Goal: Task Accomplishment & Management: Manage account settings

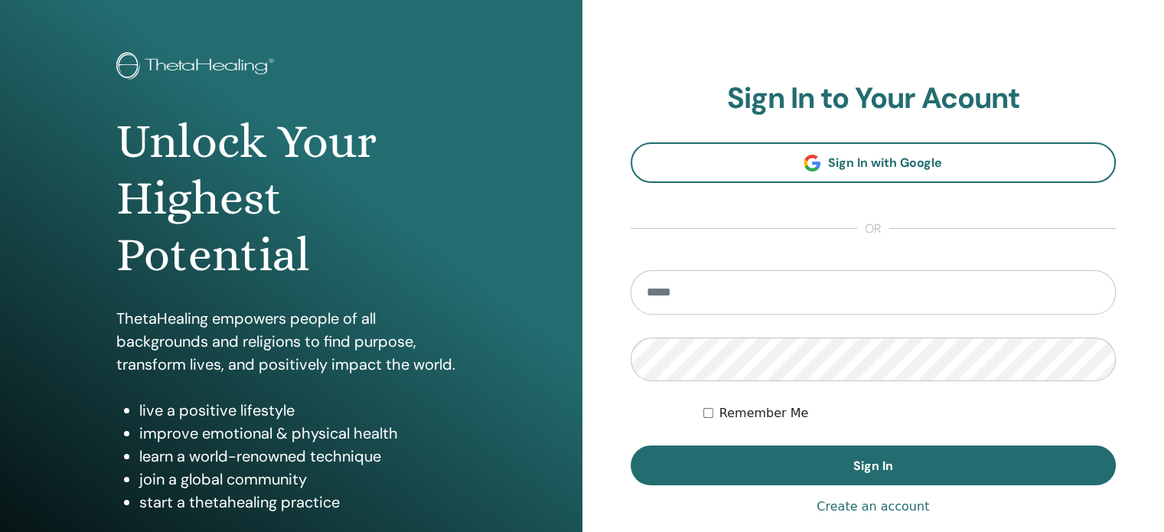
scroll to position [54, 0]
click at [908, 512] on link "Create an account" at bounding box center [873, 506] width 113 height 18
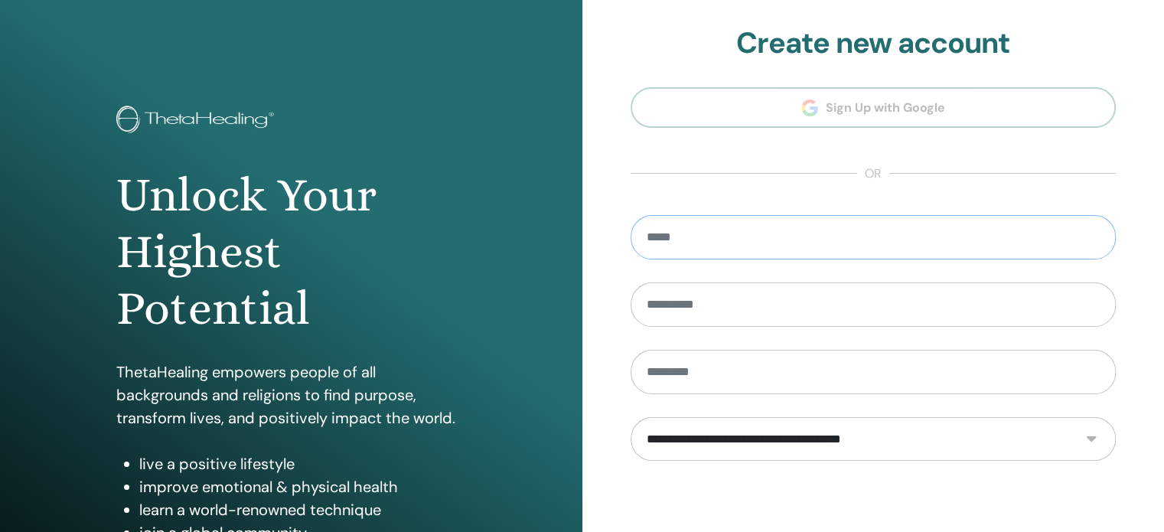
click at [737, 241] on input "email" at bounding box center [874, 237] width 486 height 44
type input "**********"
click at [733, 317] on input "text" at bounding box center [874, 304] width 486 height 44
type input "*********"
type input "**********"
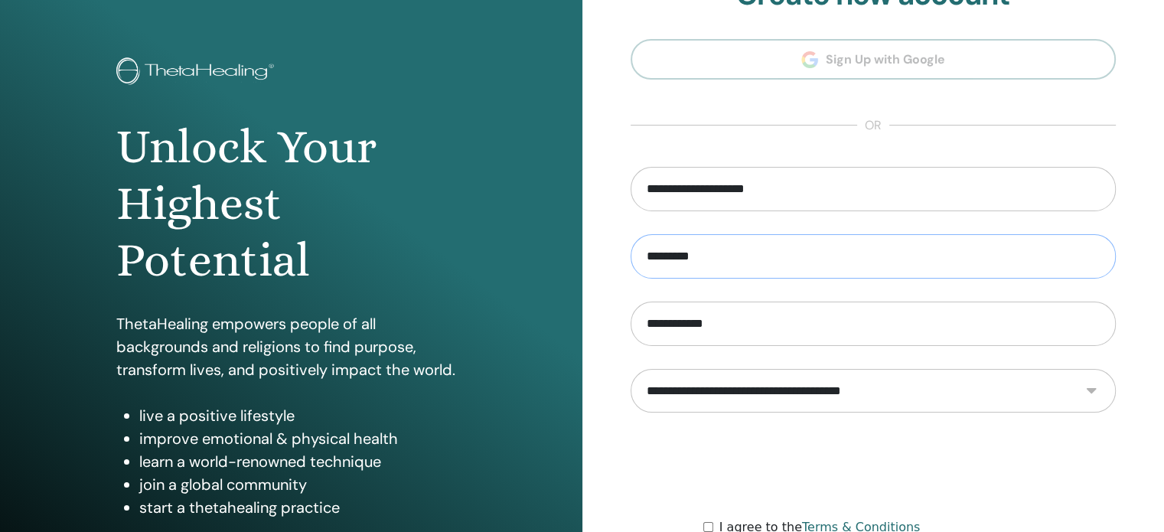
scroll to position [67, 0]
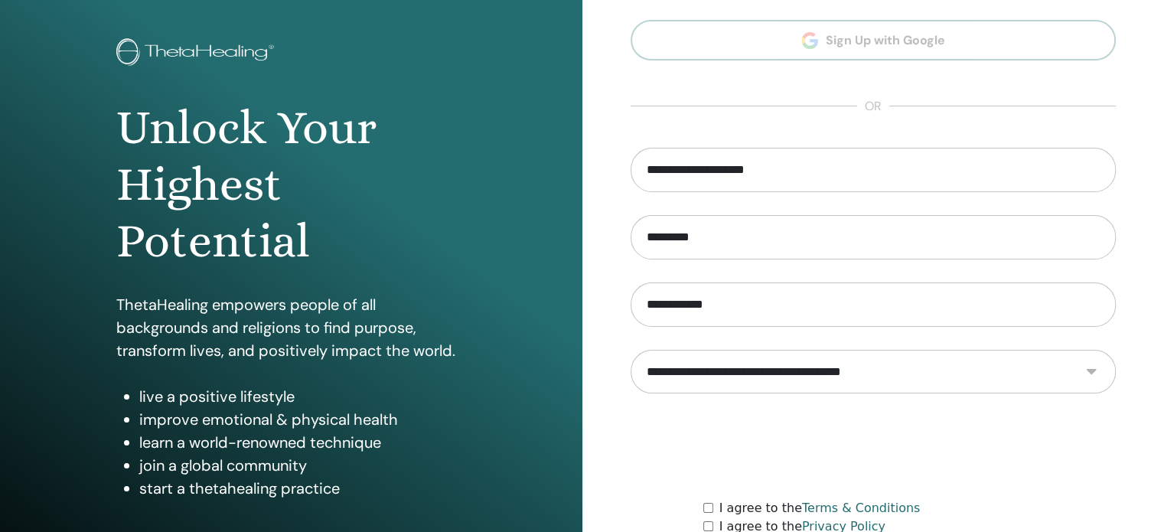
click at [1083, 367] on select "**********" at bounding box center [873, 372] width 485 height 44
select select "***"
click at [631, 350] on select "**********" at bounding box center [873, 372] width 485 height 44
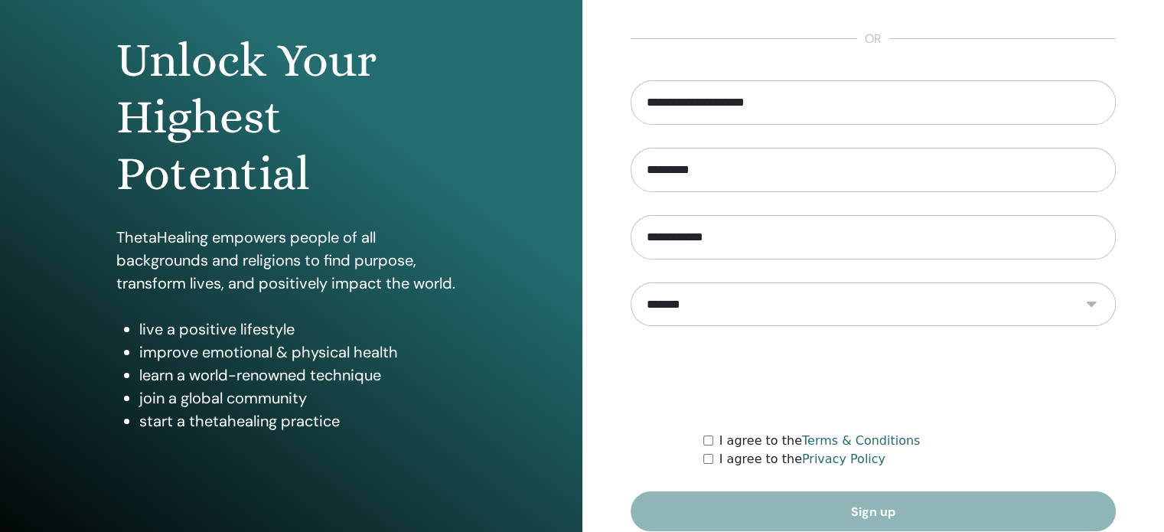
scroll to position [136, 0]
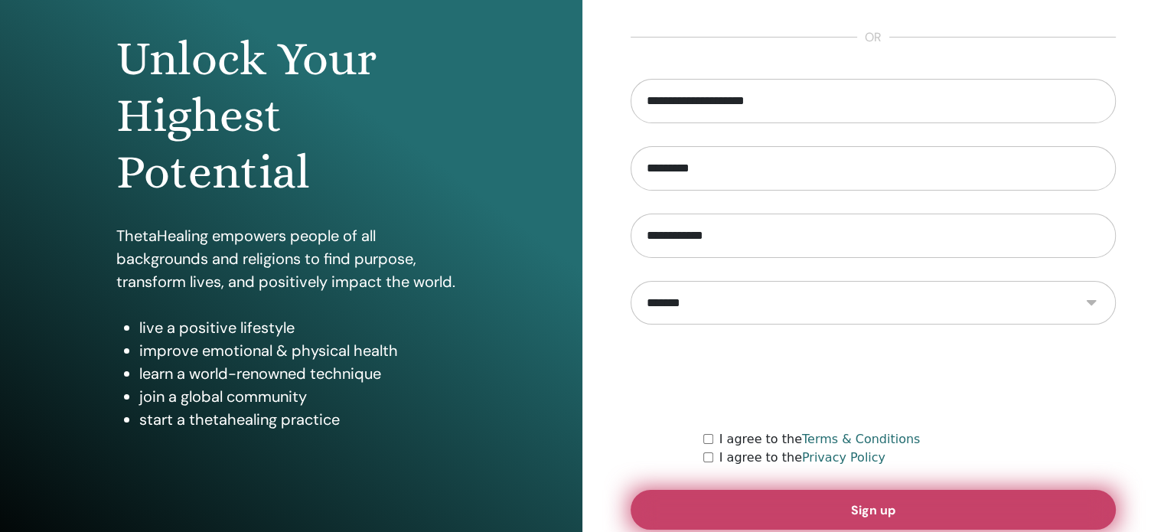
click at [749, 503] on button "Sign up" at bounding box center [874, 510] width 486 height 40
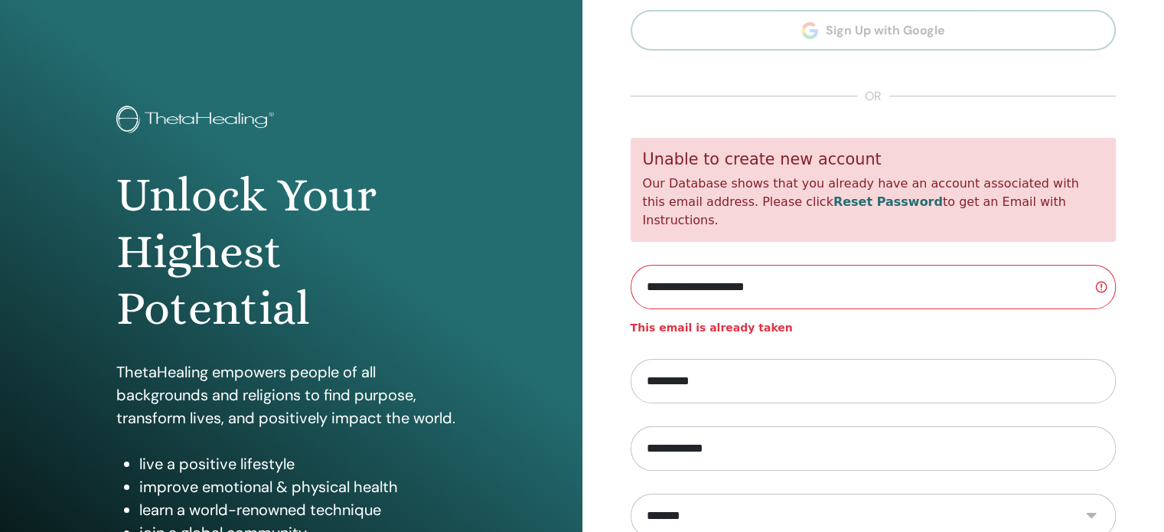
click at [833, 208] on link "Reset Password" at bounding box center [887, 201] width 109 height 15
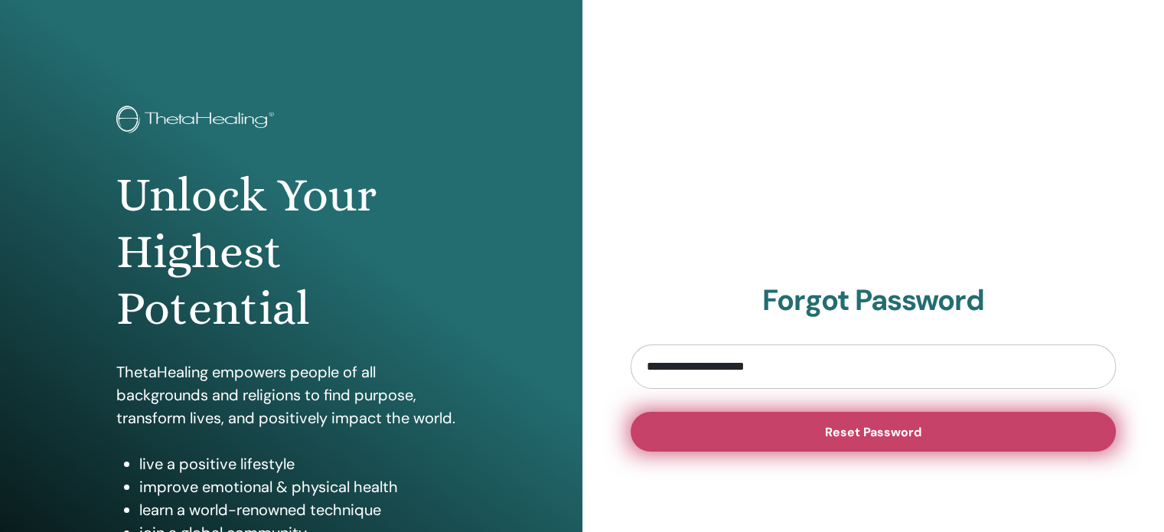
click at [839, 437] on span "Reset Password" at bounding box center [873, 432] width 96 height 16
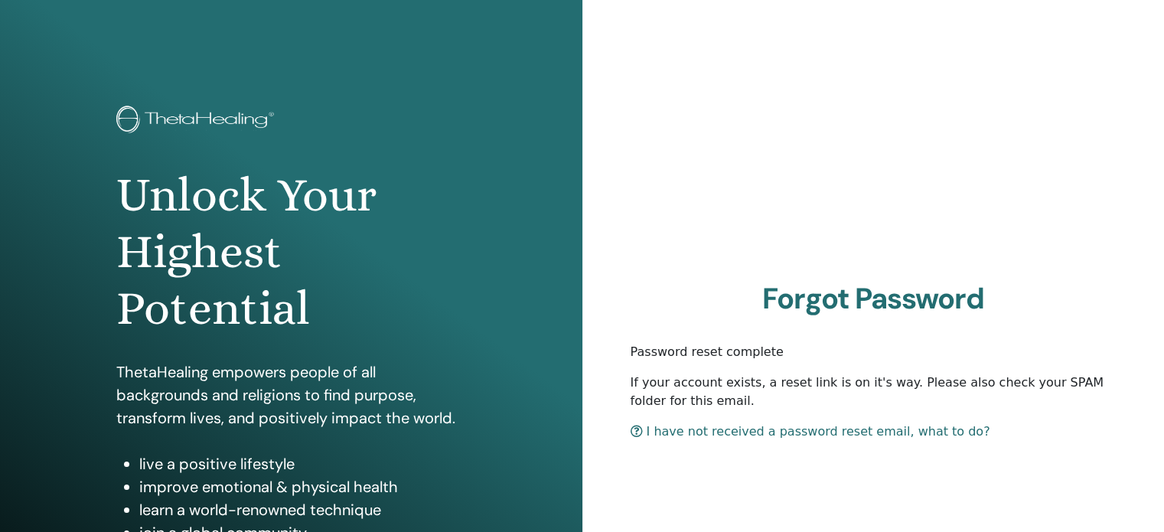
click at [179, 115] on img at bounding box center [197, 121] width 163 height 31
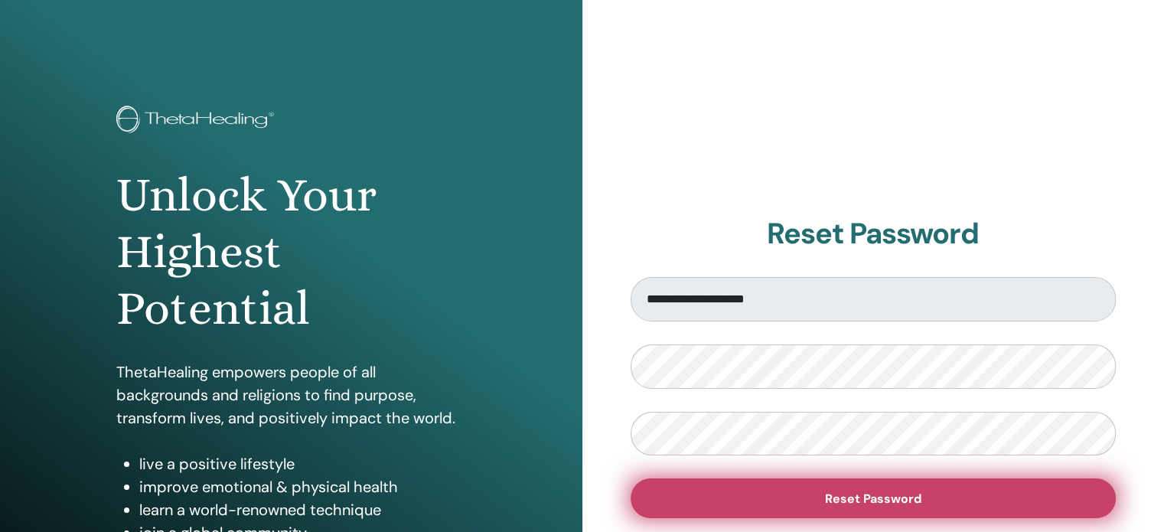
click at [696, 494] on button "Reset Password" at bounding box center [874, 498] width 486 height 40
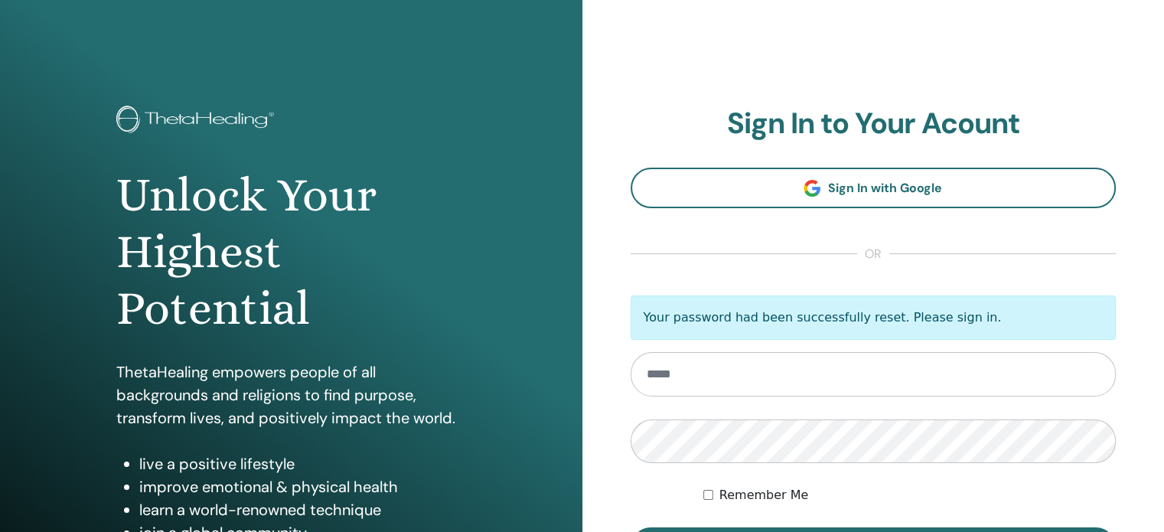
click at [689, 380] on input "email" at bounding box center [874, 374] width 486 height 44
type input "**********"
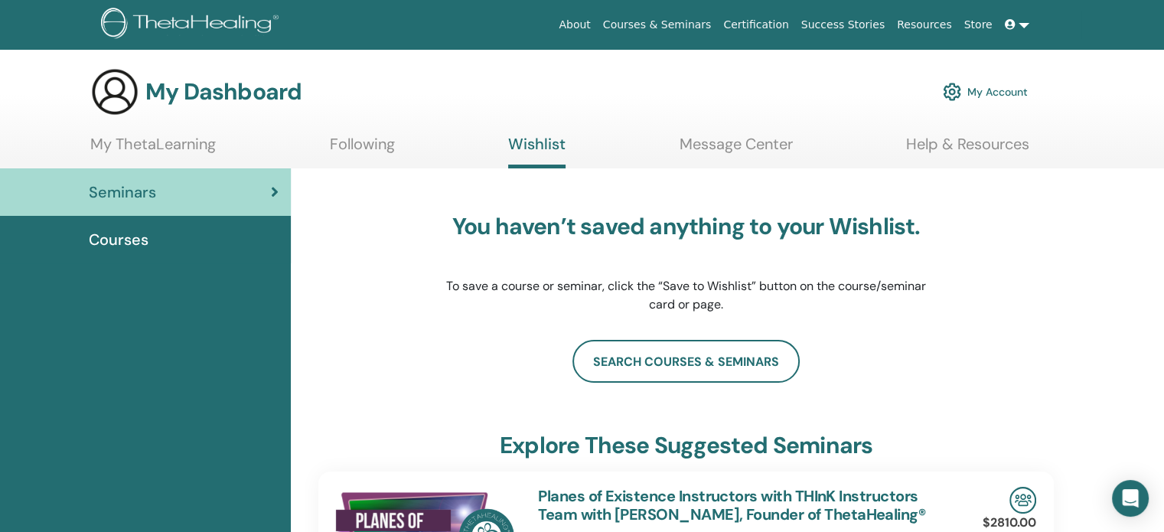
click at [155, 237] on div "Courses" at bounding box center [145, 239] width 266 height 23
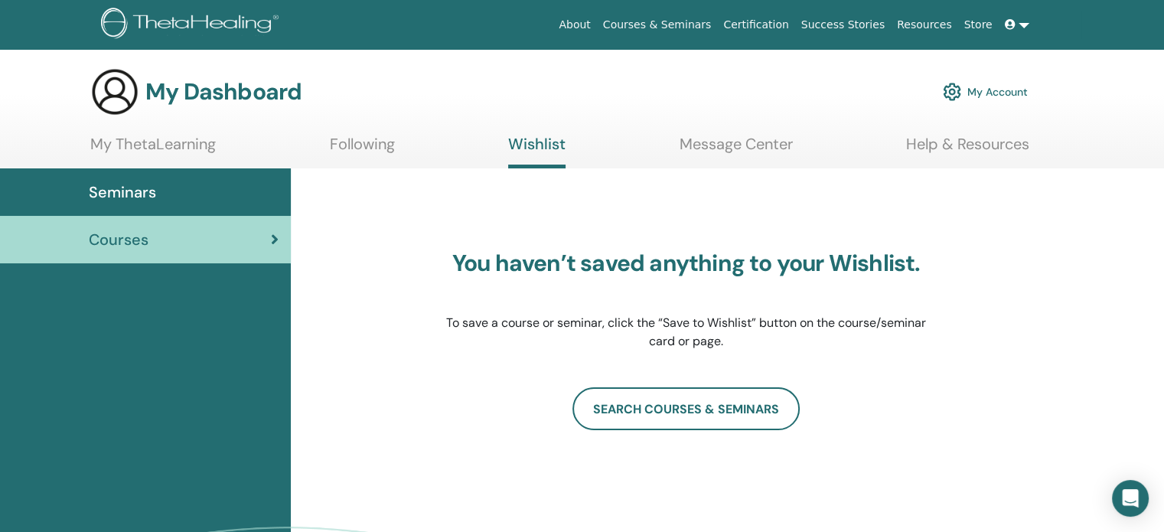
click at [266, 236] on div "Courses" at bounding box center [145, 239] width 266 height 23
click at [355, 139] on link "Following" at bounding box center [362, 150] width 65 height 30
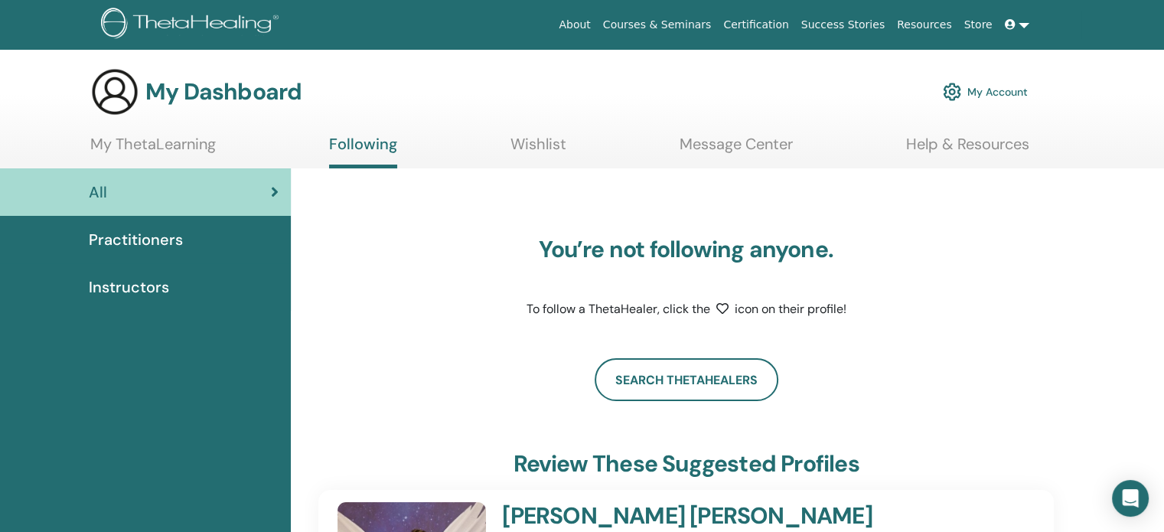
click at [794, 23] on link "Certification" at bounding box center [755, 25] width 77 height 28
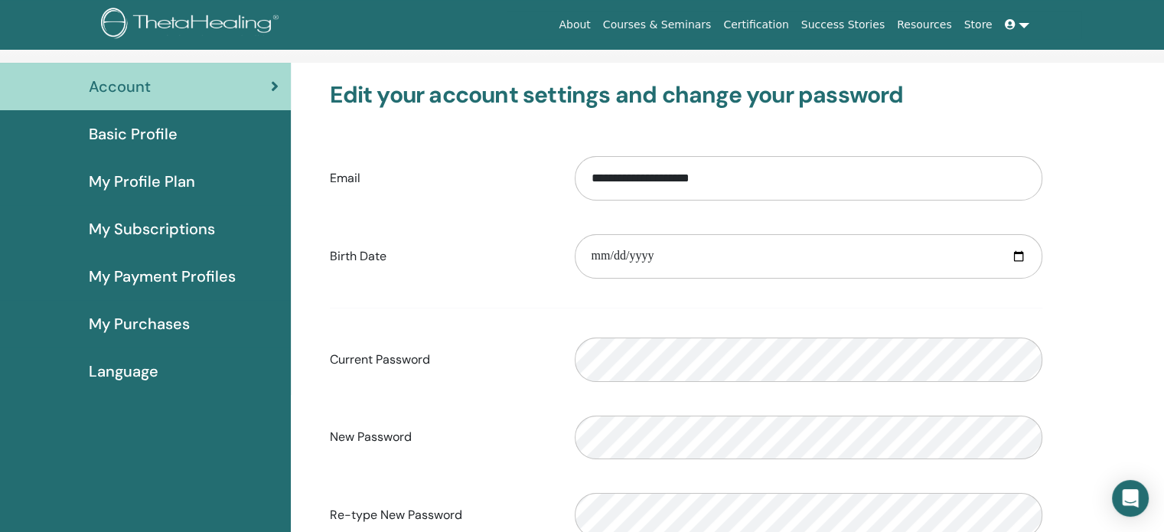
scroll to position [77, 0]
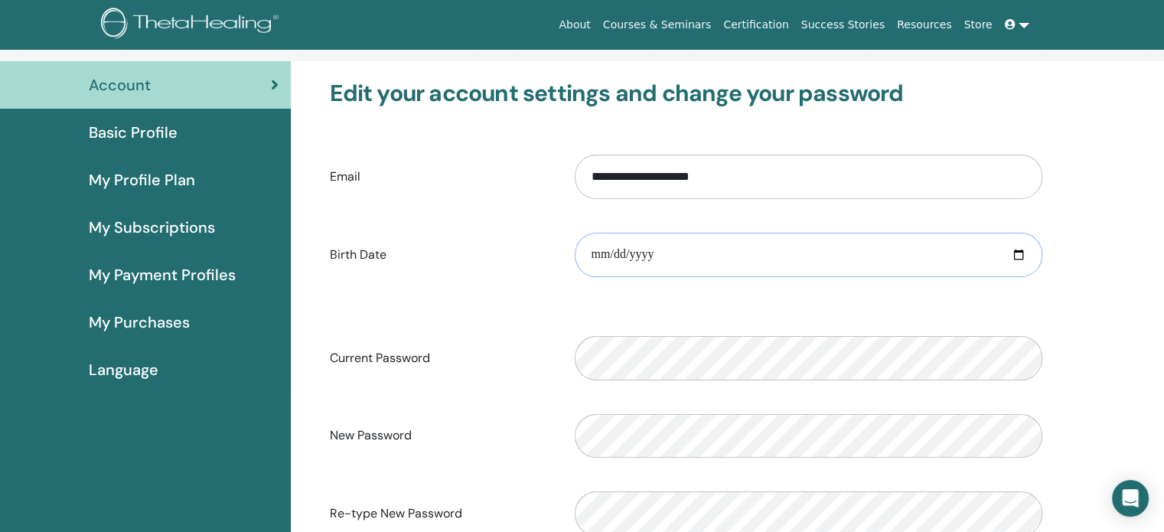
click at [1016, 256] on input "date" at bounding box center [809, 255] width 468 height 44
type input "**********"
click at [527, 453] on div "New Password Verification password mismatch" at bounding box center [685, 436] width 735 height 66
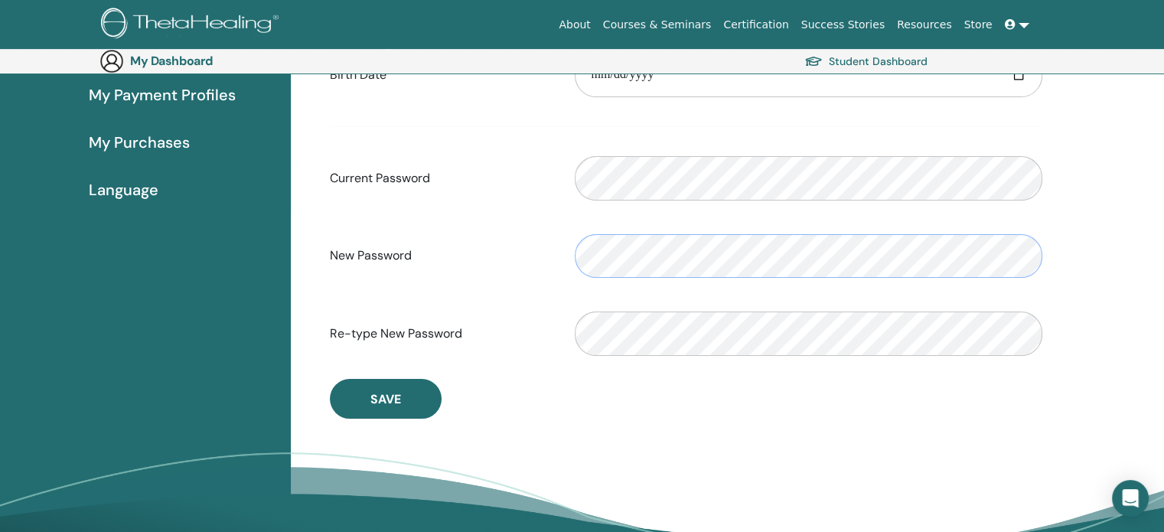
scroll to position [282, 0]
click at [677, 355] on div "Verification password mismatch" at bounding box center [808, 333] width 491 height 66
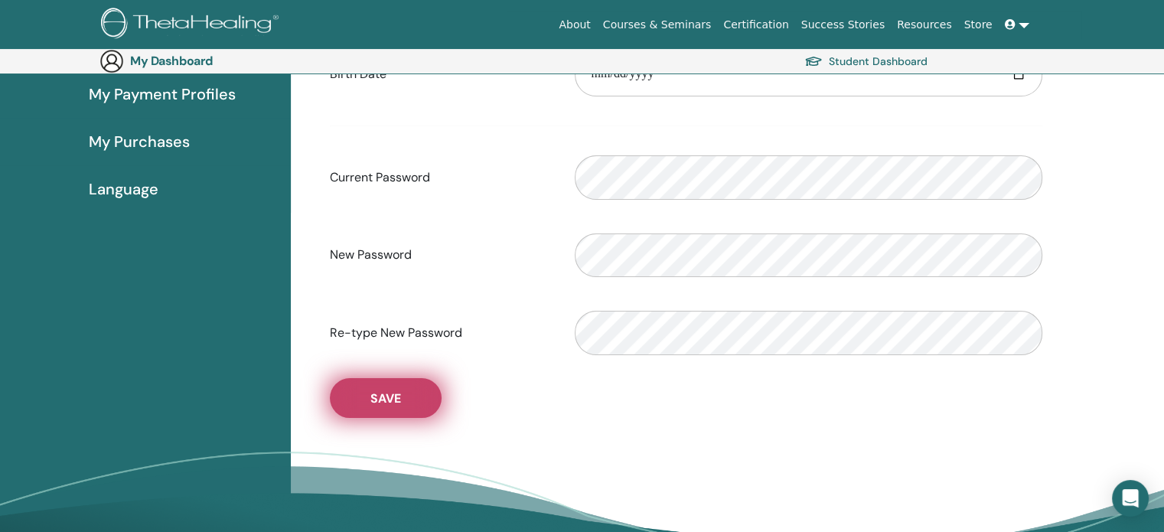
click at [349, 390] on button "Save" at bounding box center [386, 398] width 112 height 40
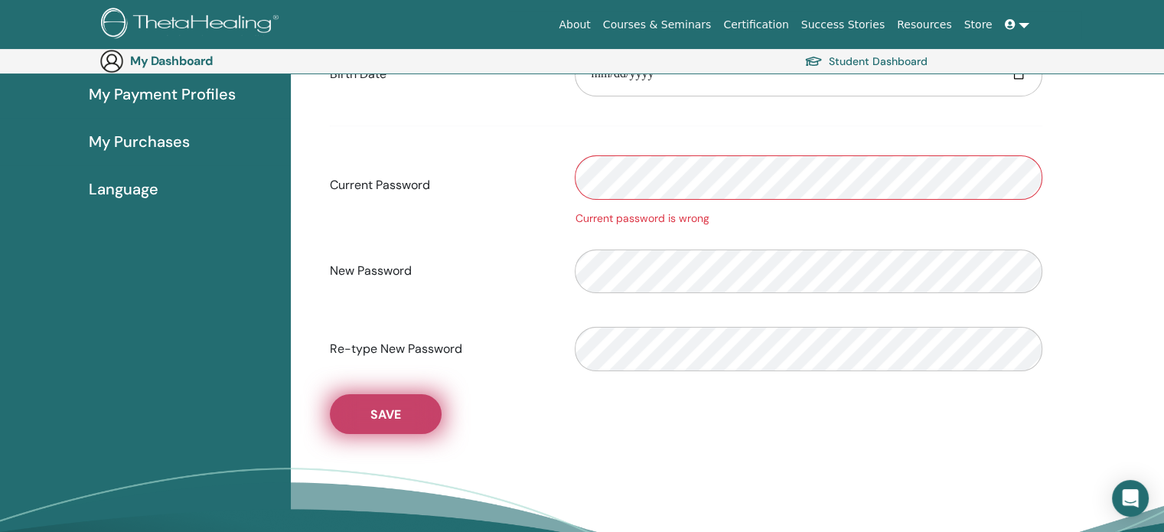
click at [373, 413] on span "Save" at bounding box center [385, 414] width 31 height 16
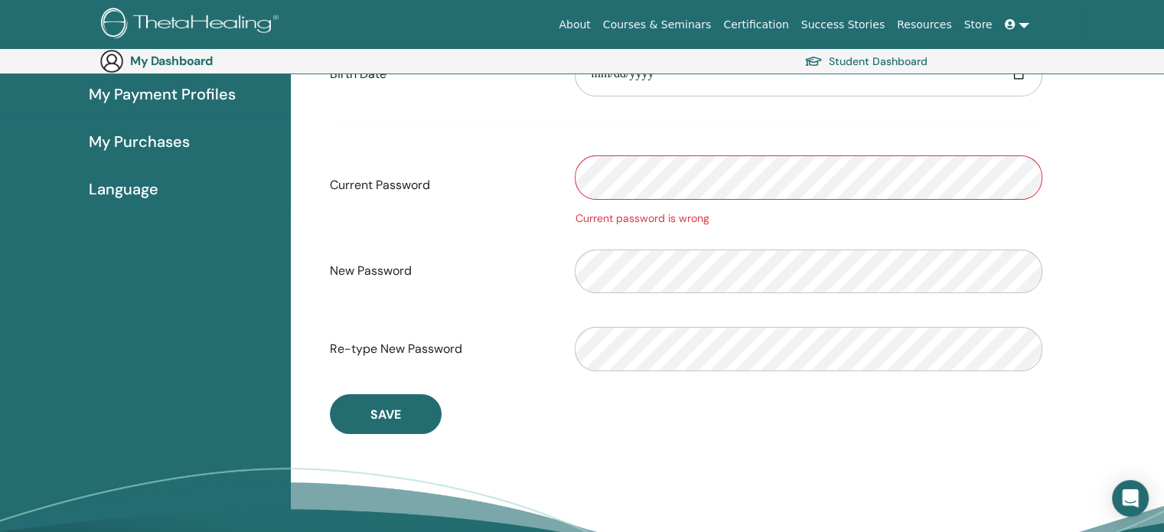
click at [565, 178] on div "Current password is wrong" at bounding box center [808, 186] width 491 height 82
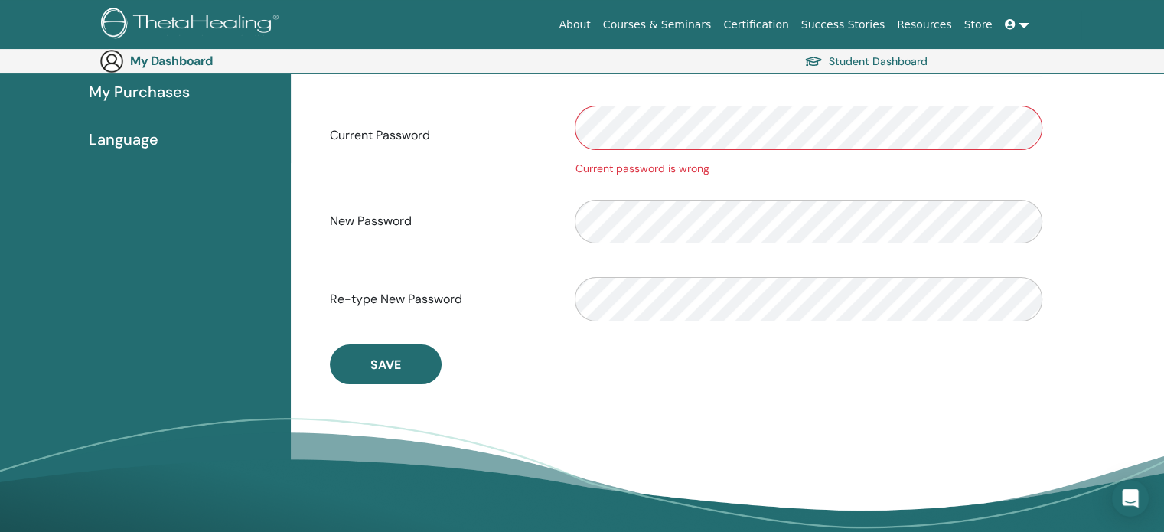
scroll to position [334, 0]
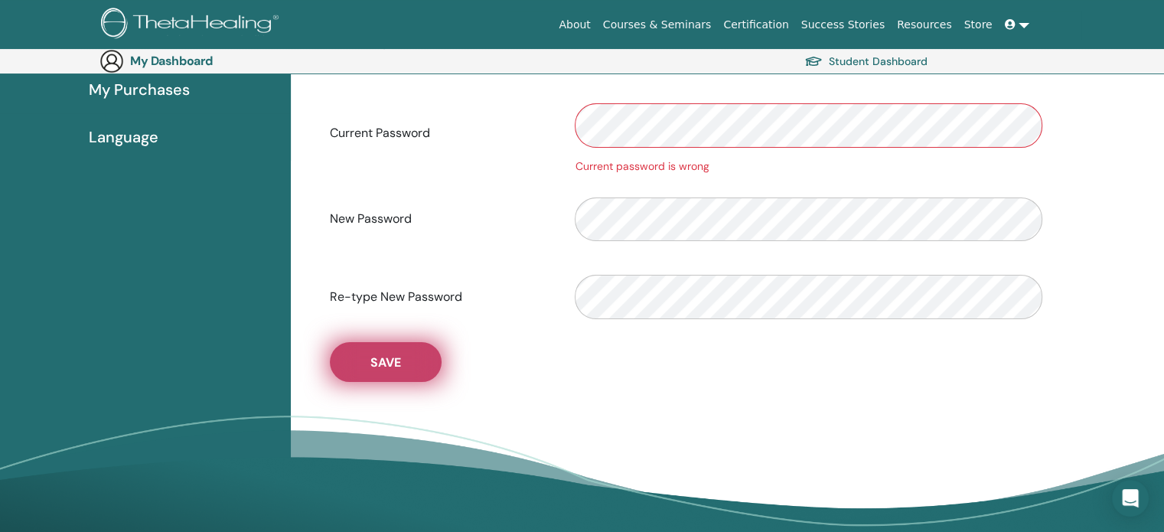
click at [401, 351] on button "Save" at bounding box center [386, 362] width 112 height 40
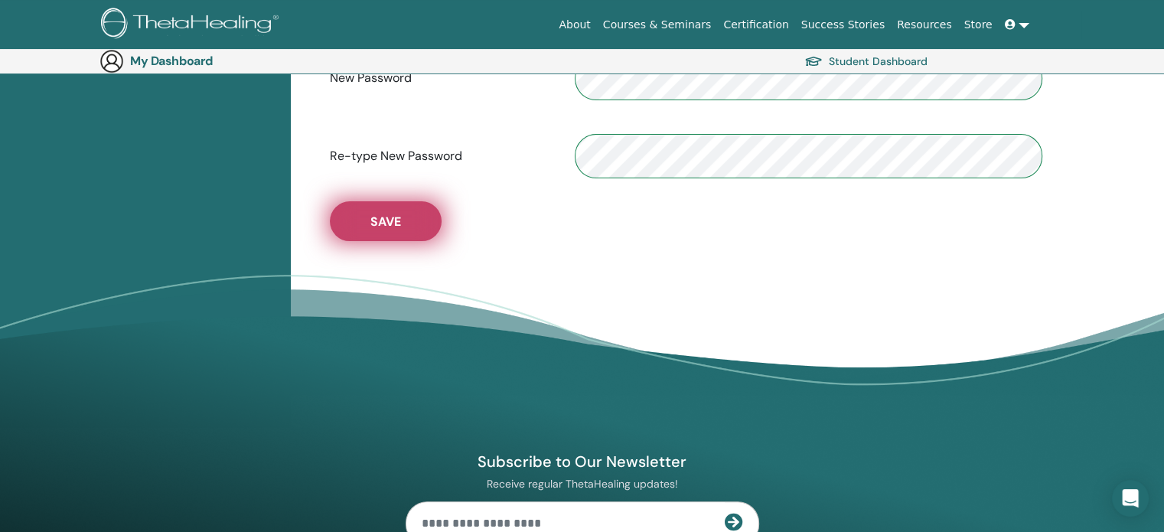
scroll to position [459, 0]
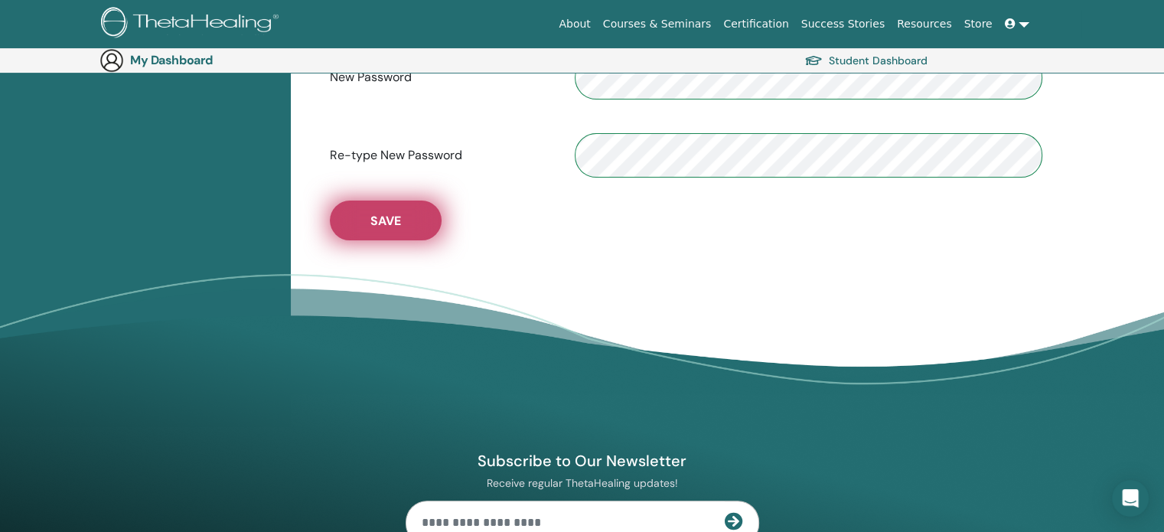
click at [402, 225] on button "Save" at bounding box center [386, 221] width 112 height 40
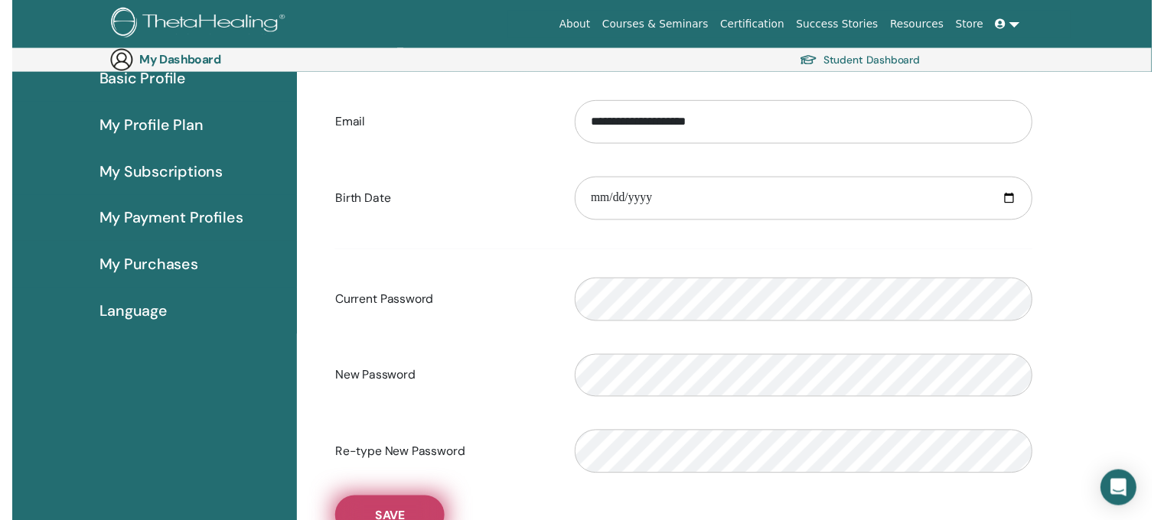
scroll to position [153, 0]
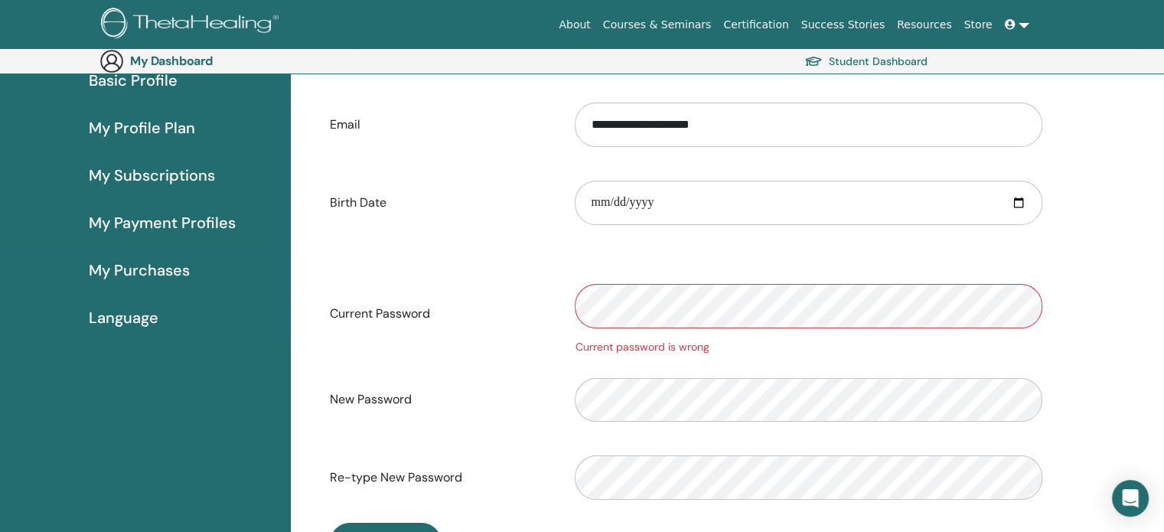
click at [1010, 18] on span at bounding box center [1012, 24] width 14 height 12
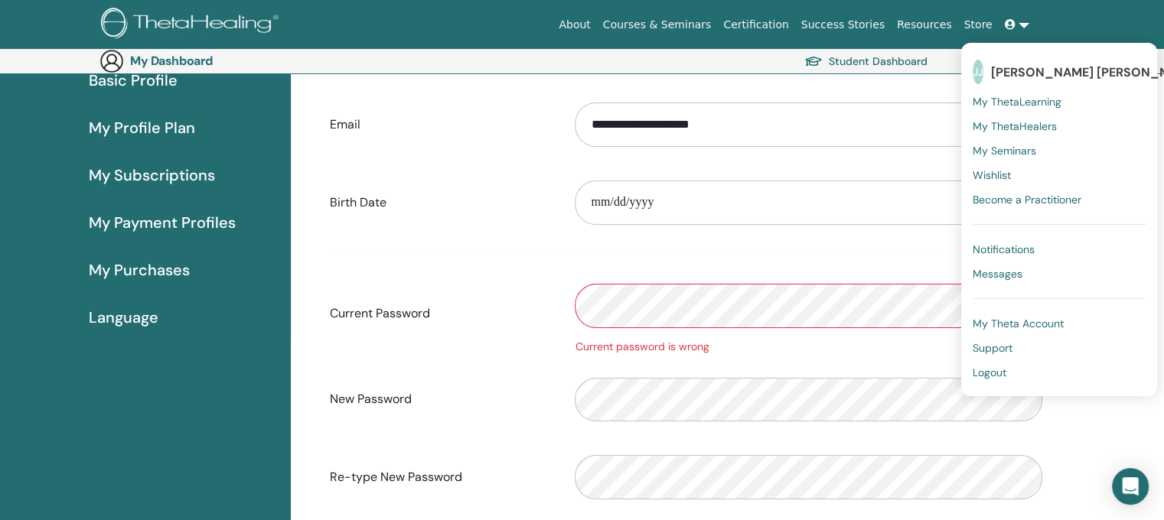
click at [1033, 75] on span "[PERSON_NAME] [PERSON_NAME]" at bounding box center [1095, 72] width 208 height 16
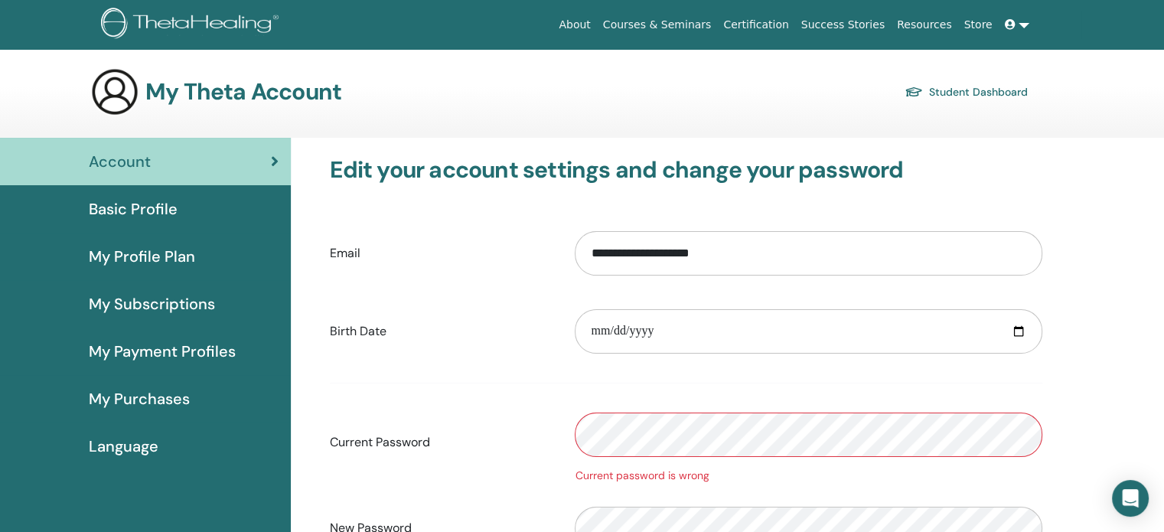
click at [954, 94] on link "Student Dashboard" at bounding box center [966, 91] width 123 height 21
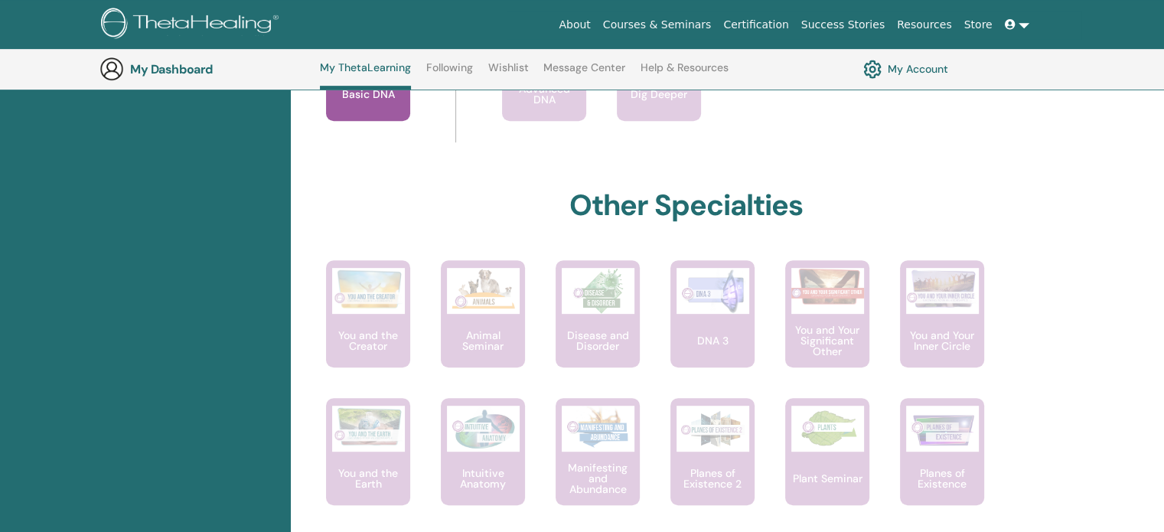
scroll to position [726, 0]
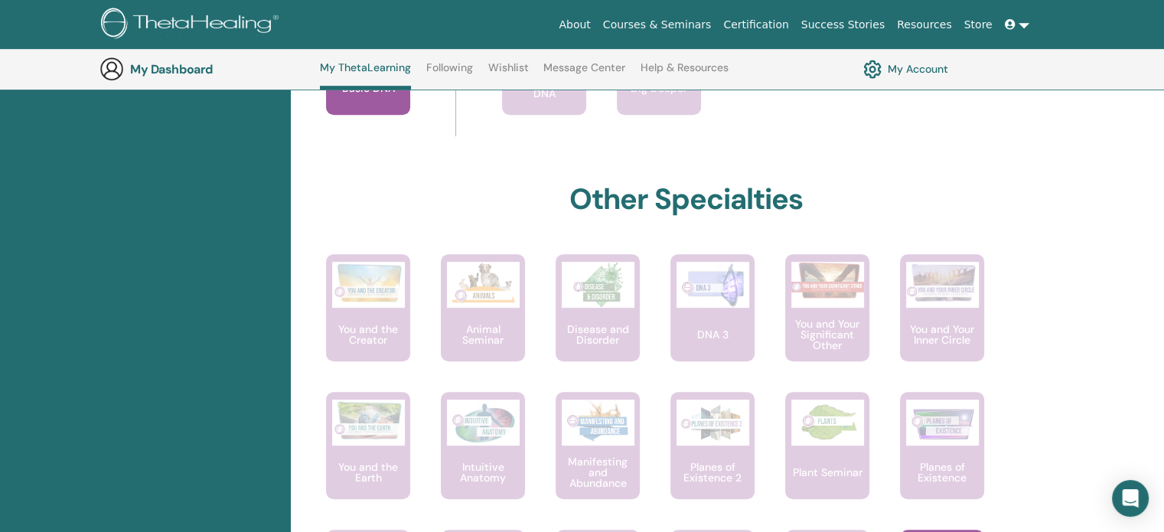
click at [883, 79] on link "My Account" at bounding box center [905, 69] width 85 height 26
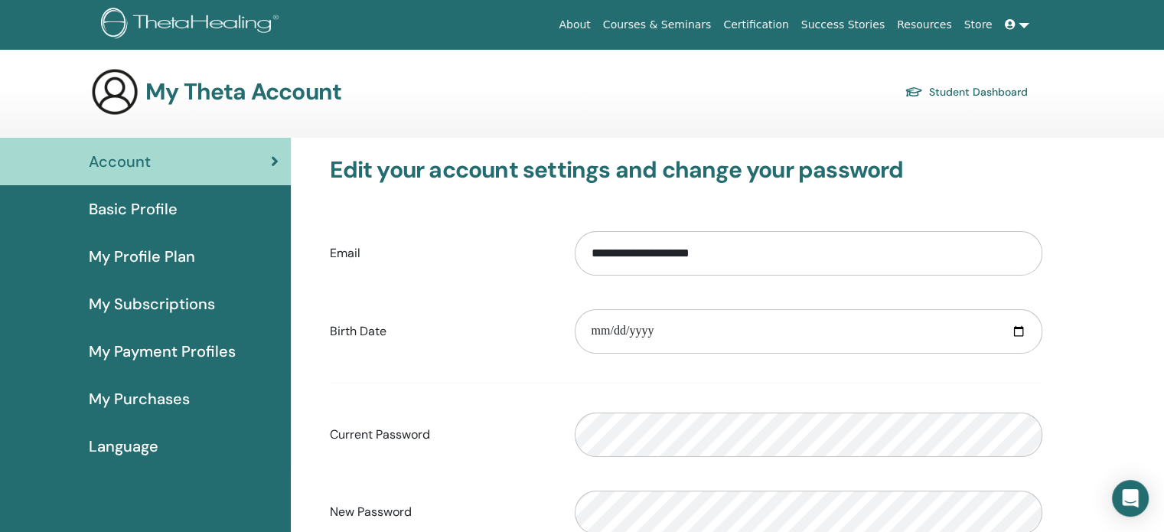
click at [937, 93] on link "Student Dashboard" at bounding box center [966, 91] width 123 height 21
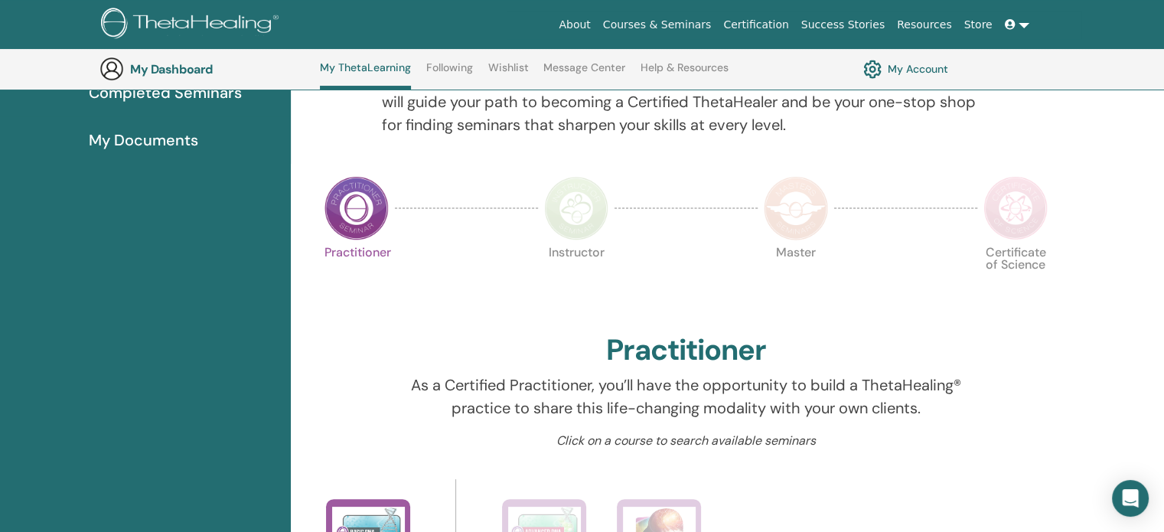
scroll to position [236, 0]
click at [347, 210] on img at bounding box center [357, 207] width 64 height 64
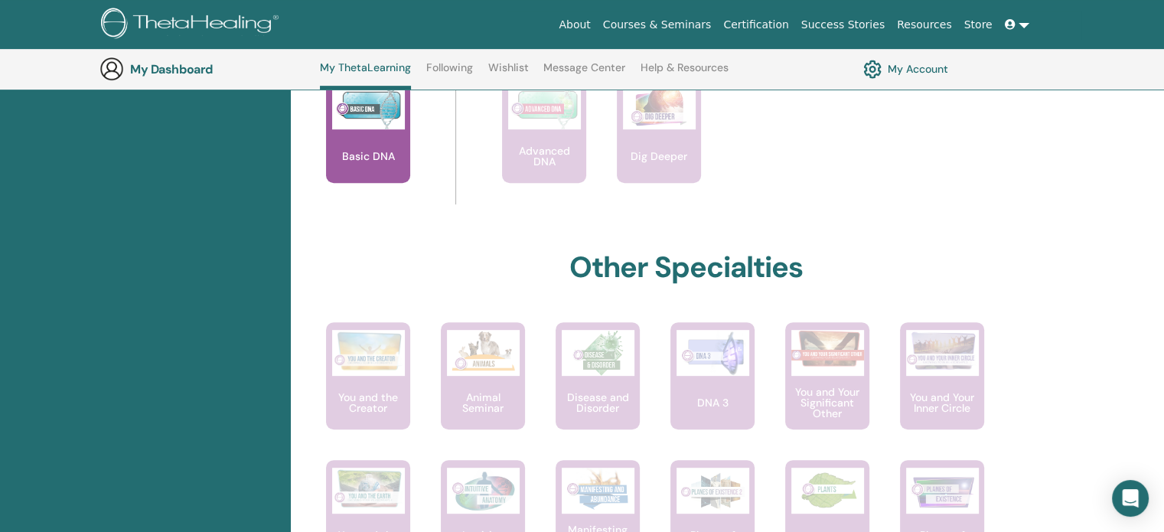
scroll to position [673, 0]
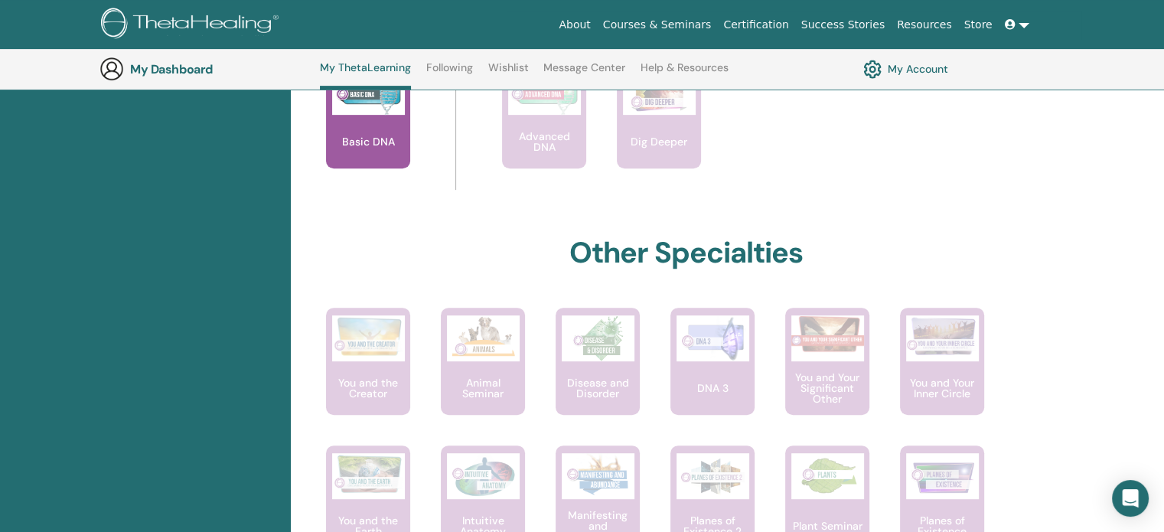
click at [342, 129] on div "Basic DNA" at bounding box center [368, 114] width 84 height 107
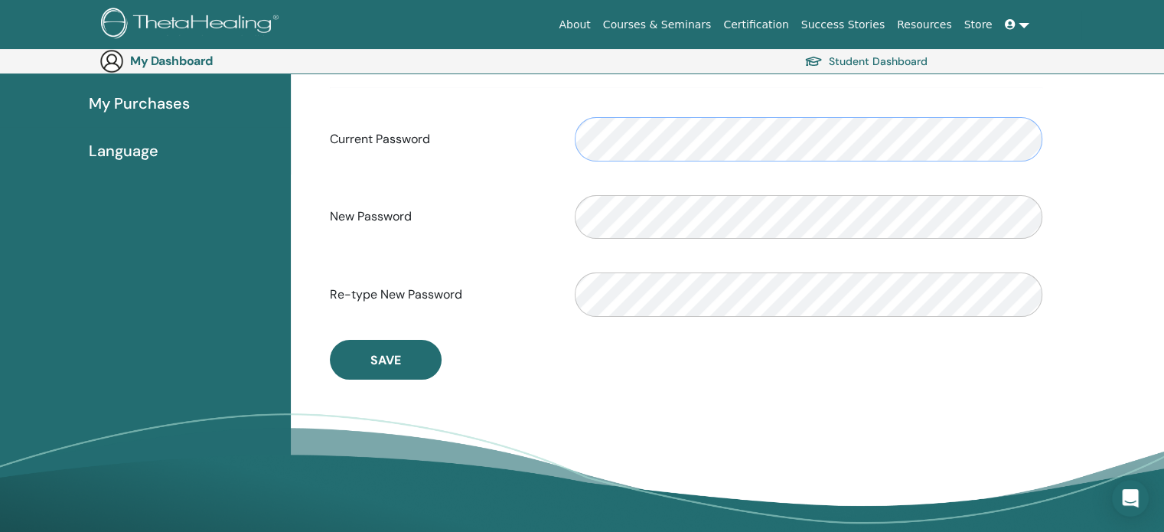
scroll to position [318, 0]
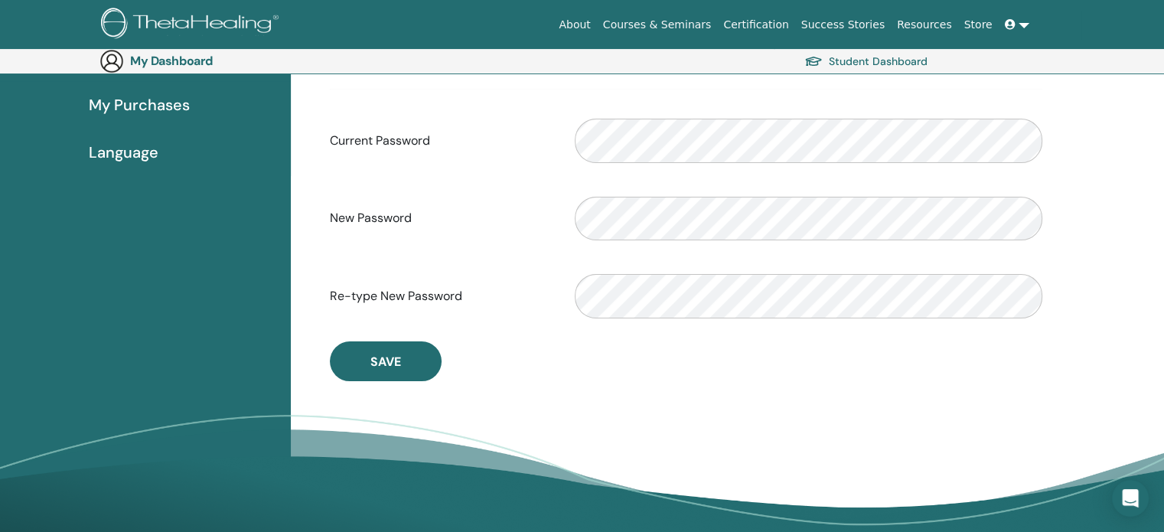
click at [150, 22] on img at bounding box center [192, 25] width 183 height 34
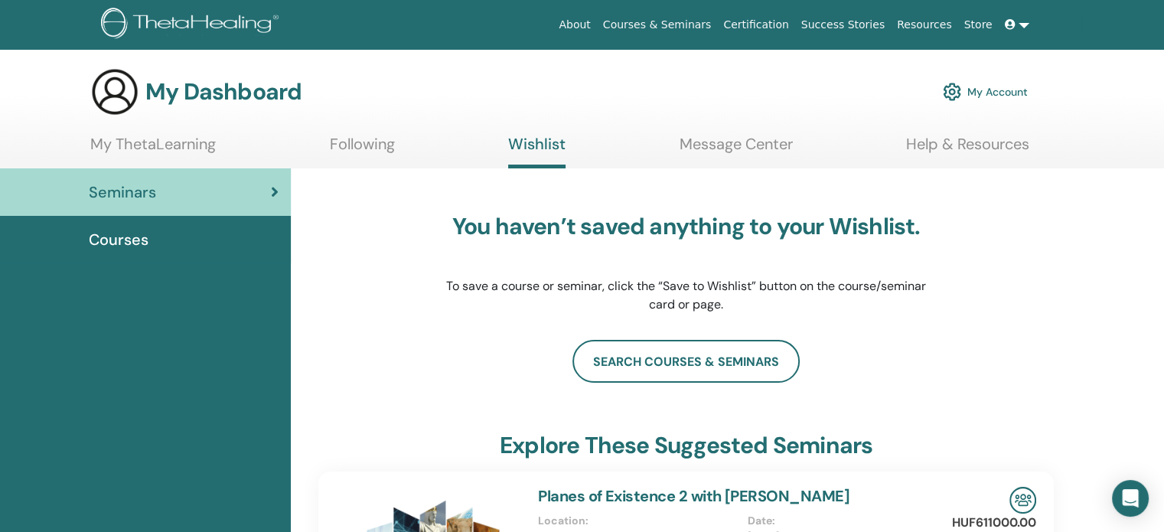
click at [977, 152] on link "Help & Resources" at bounding box center [967, 150] width 123 height 30
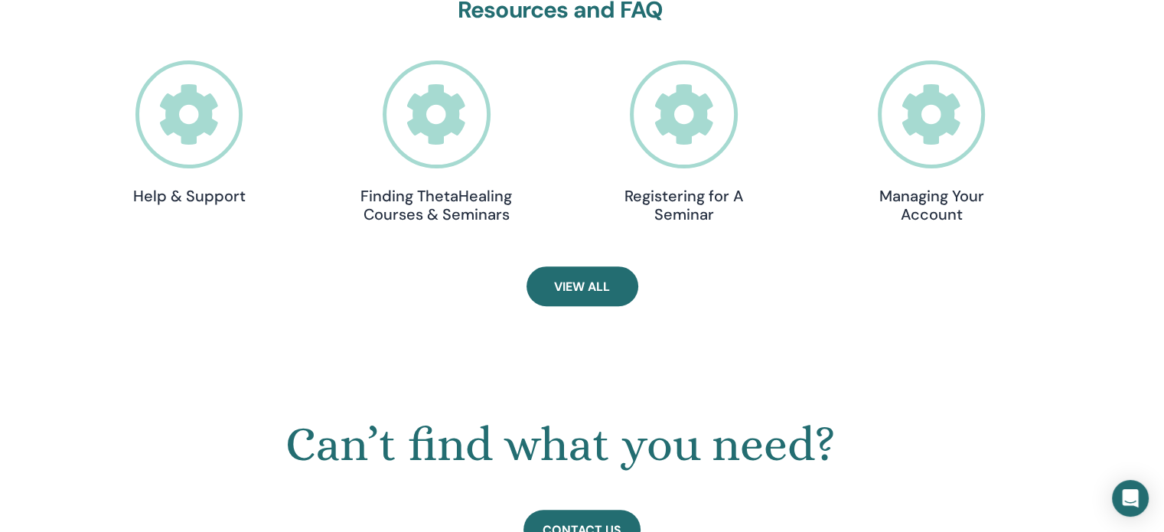
scroll to position [542, 0]
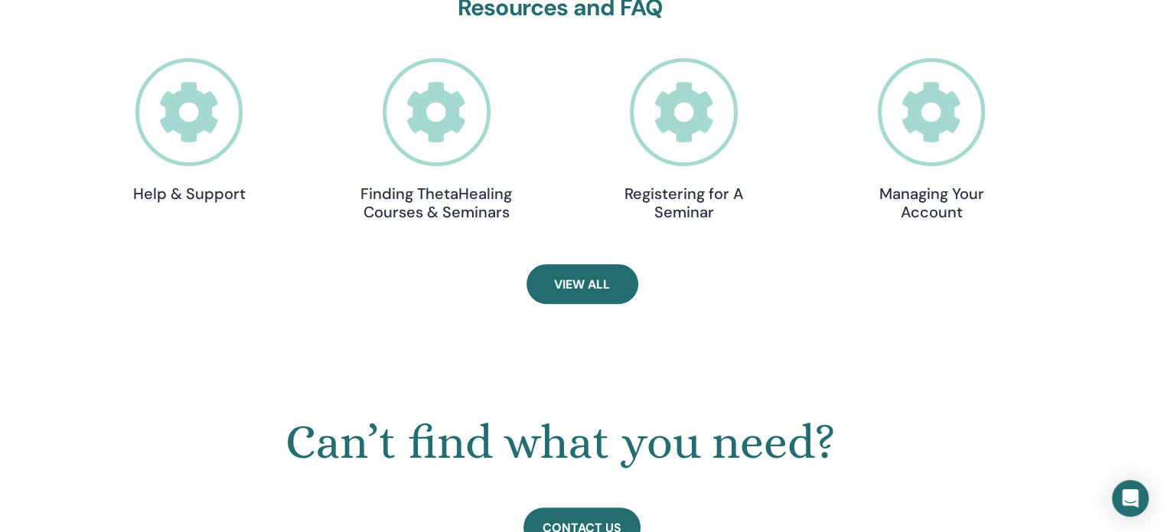
click at [947, 132] on icon at bounding box center [932, 112] width 108 height 108
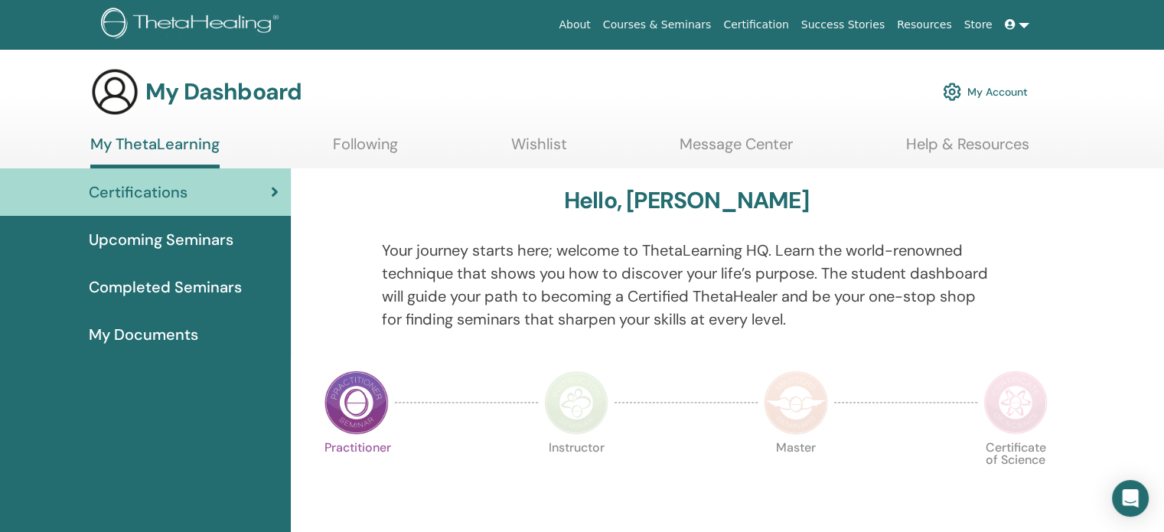
click at [127, 279] on span "Completed Seminars" at bounding box center [165, 287] width 153 height 23
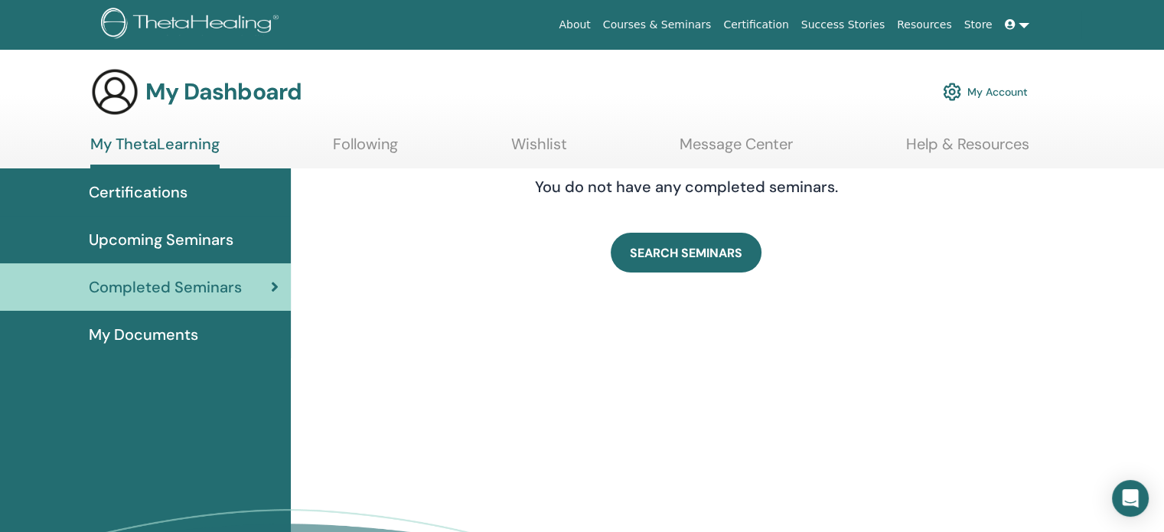
click at [127, 279] on span "Completed Seminars" at bounding box center [165, 287] width 153 height 23
click at [184, 197] on span "Certifications" at bounding box center [138, 192] width 99 height 23
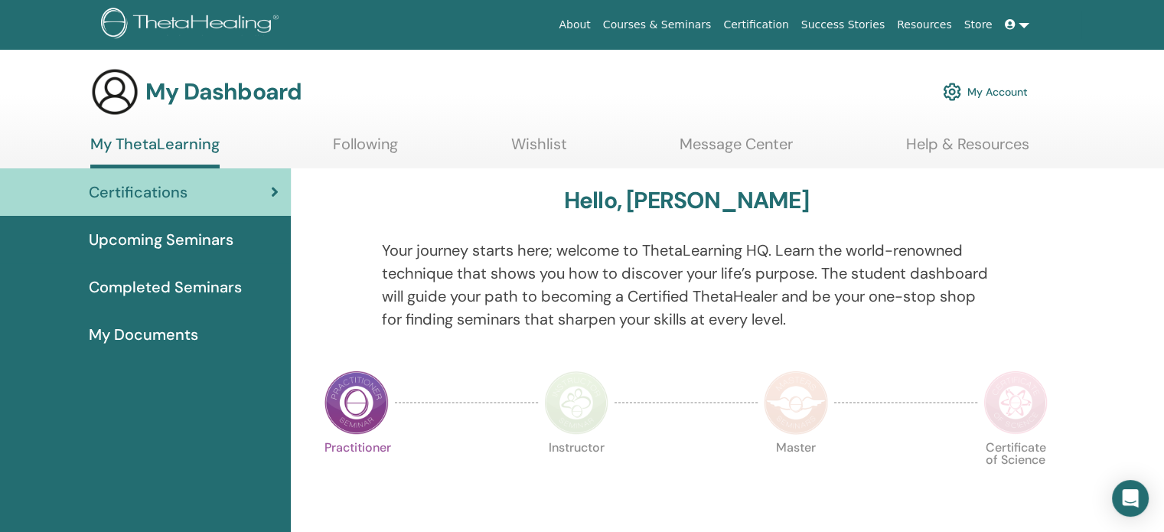
click at [989, 93] on link "My Account" at bounding box center [985, 92] width 85 height 34
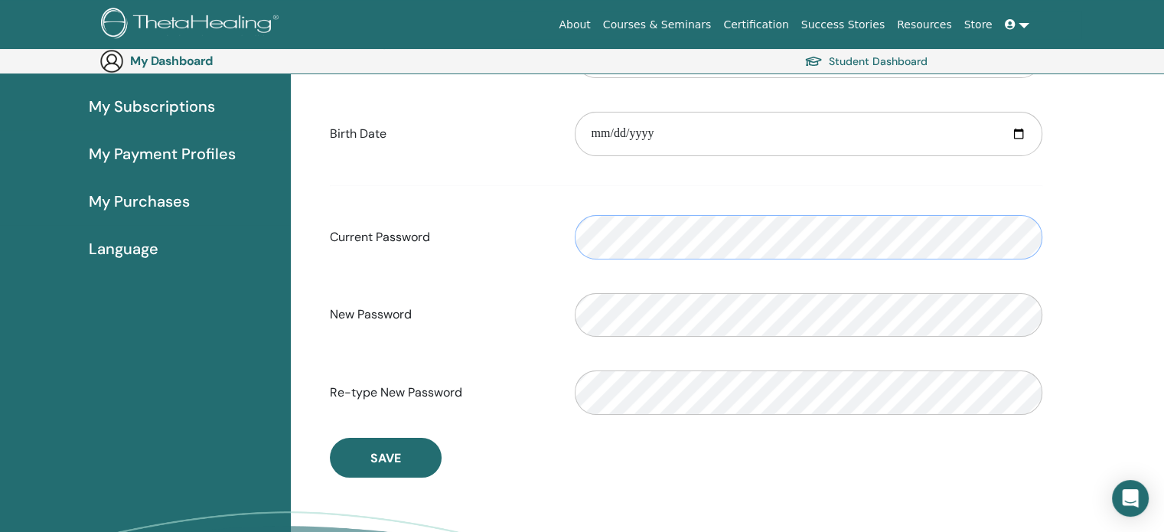
scroll to position [223, 0]
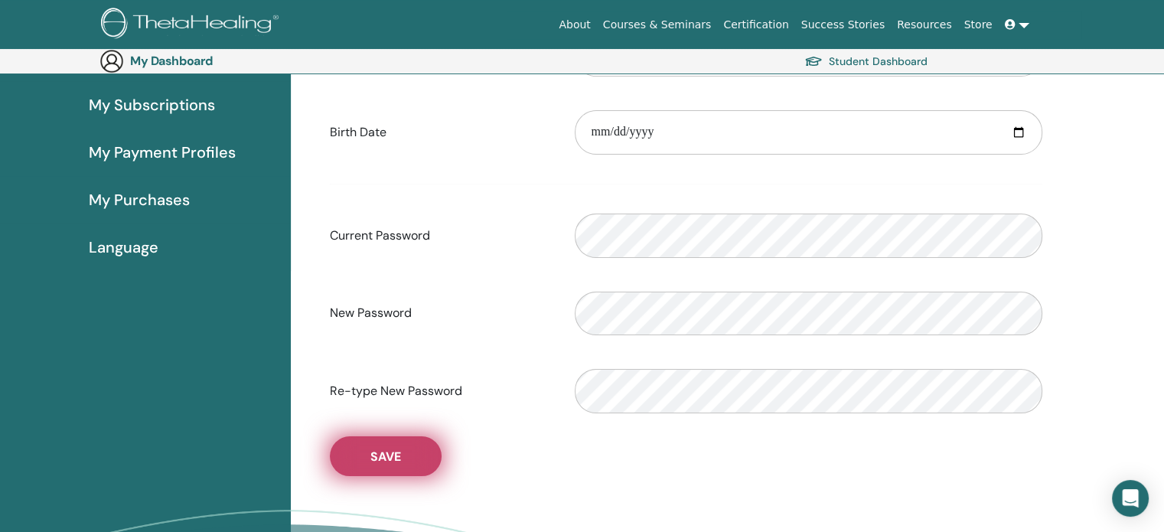
click at [343, 457] on button "Save" at bounding box center [386, 456] width 112 height 40
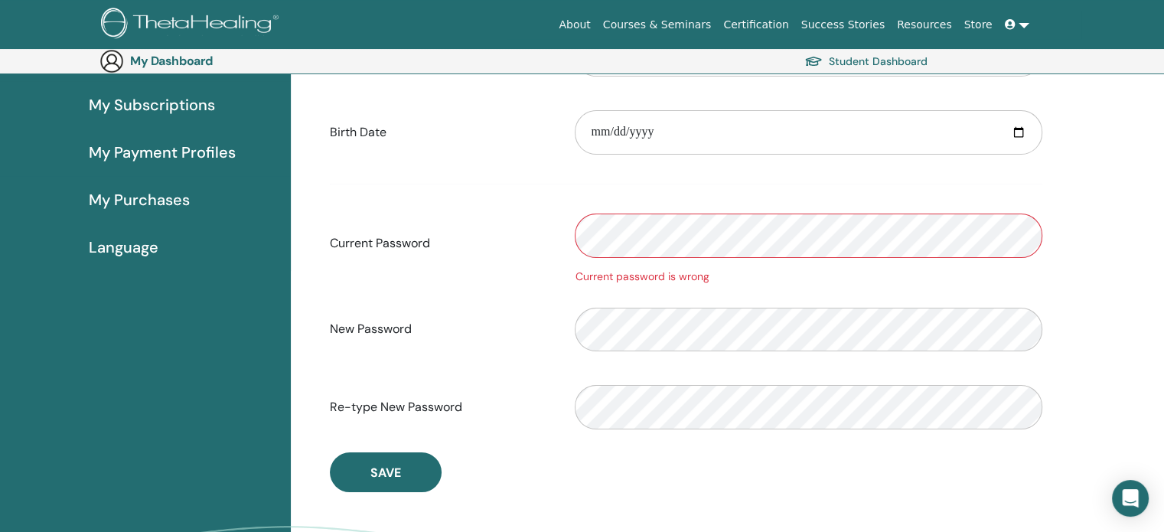
click at [614, 272] on div "Current password is wrong" at bounding box center [809, 277] width 468 height 16
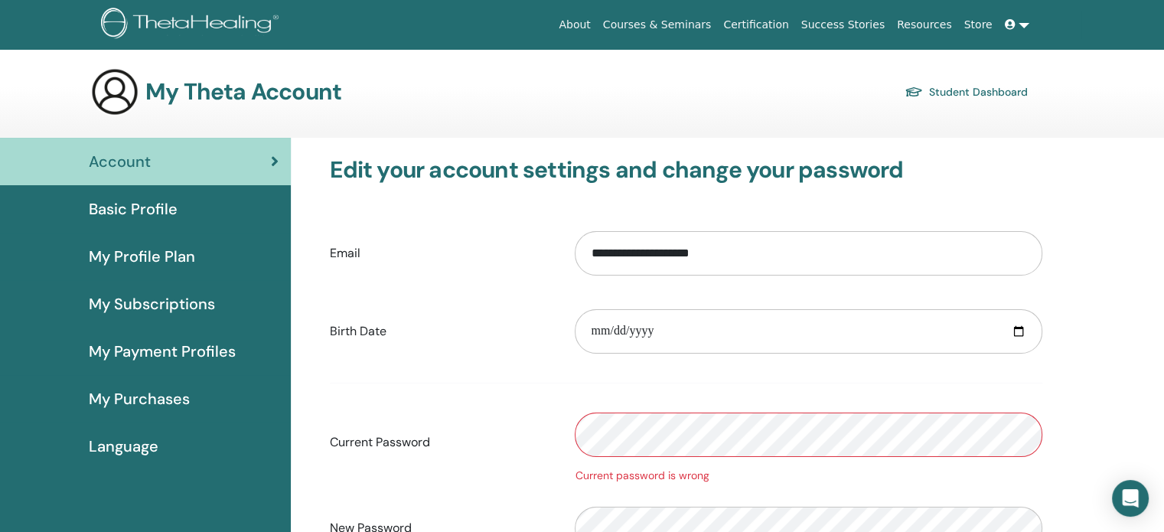
scroll to position [2, 0]
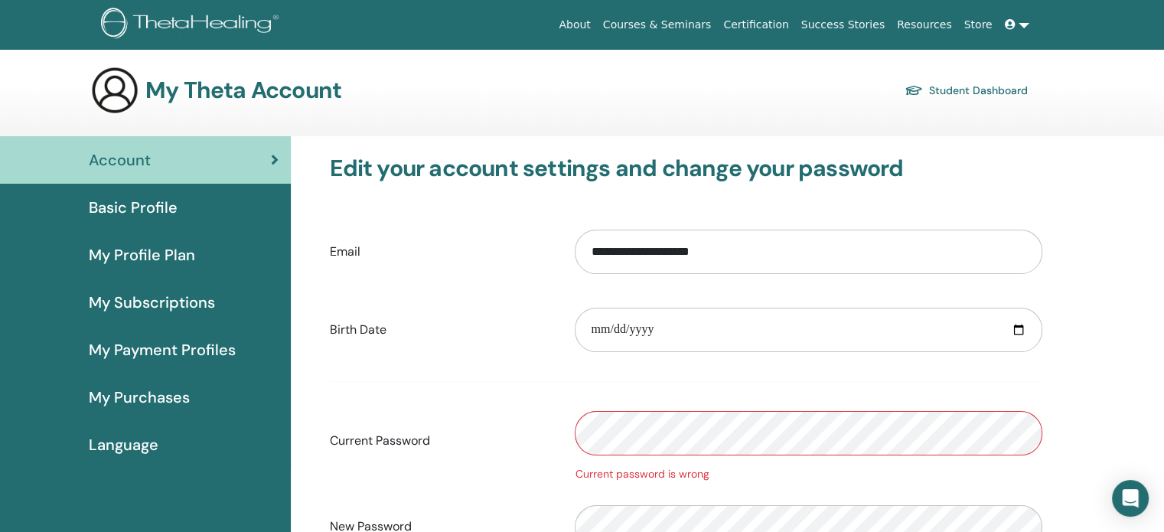
click at [946, 85] on link "Student Dashboard" at bounding box center [966, 90] width 123 height 21
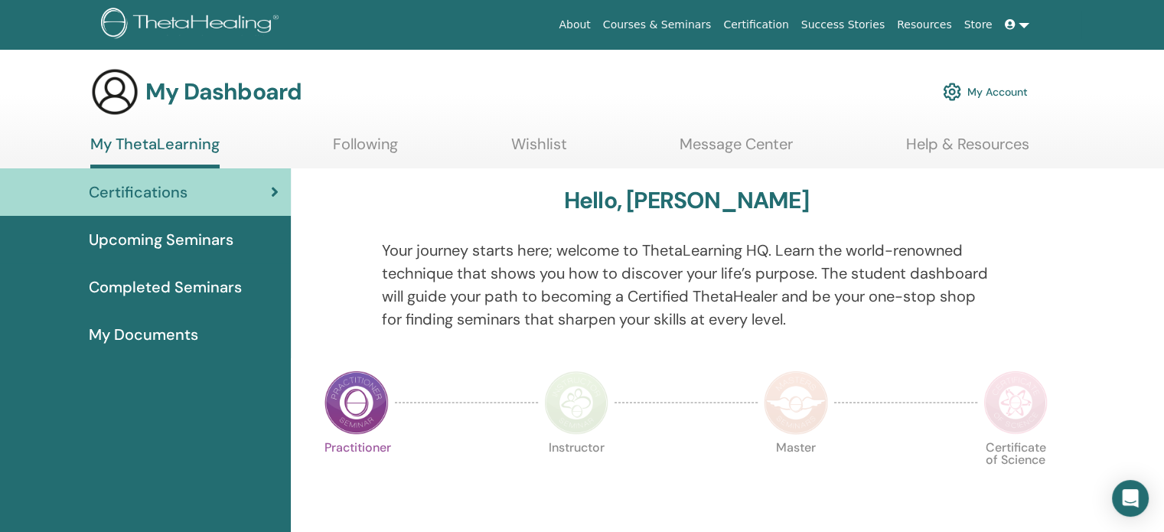
click at [980, 20] on link "Store" at bounding box center [978, 25] width 41 height 28
click at [1019, 24] on span at bounding box center [1012, 24] width 14 height 12
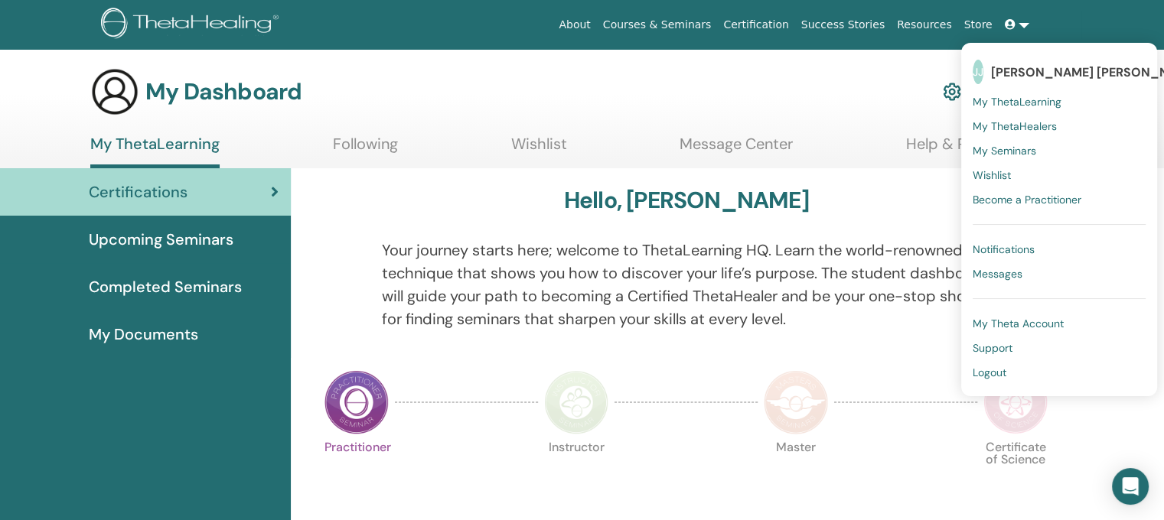
click at [1008, 341] on span "Support" at bounding box center [993, 348] width 40 height 14
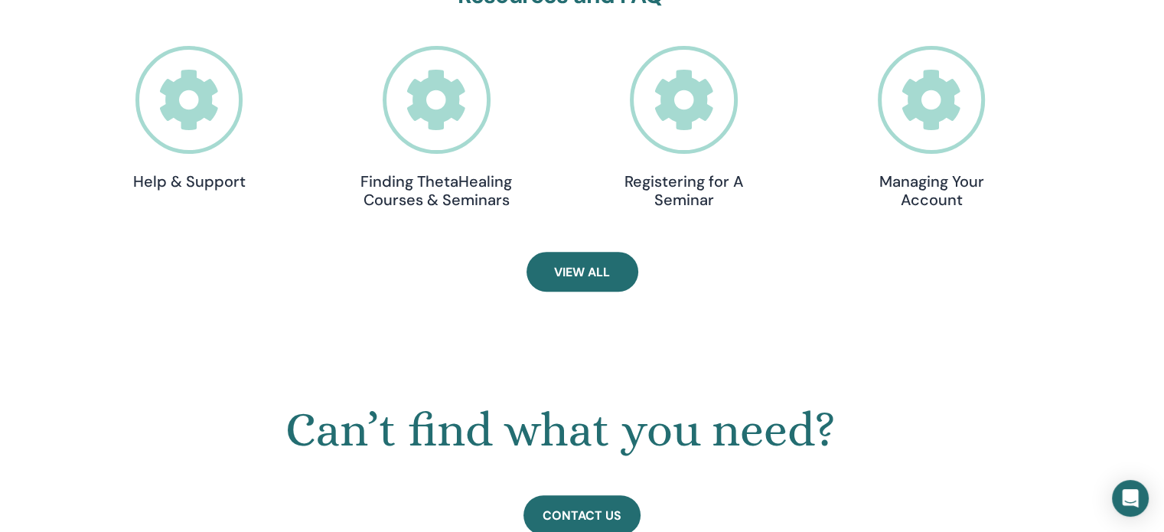
scroll to position [548, 0]
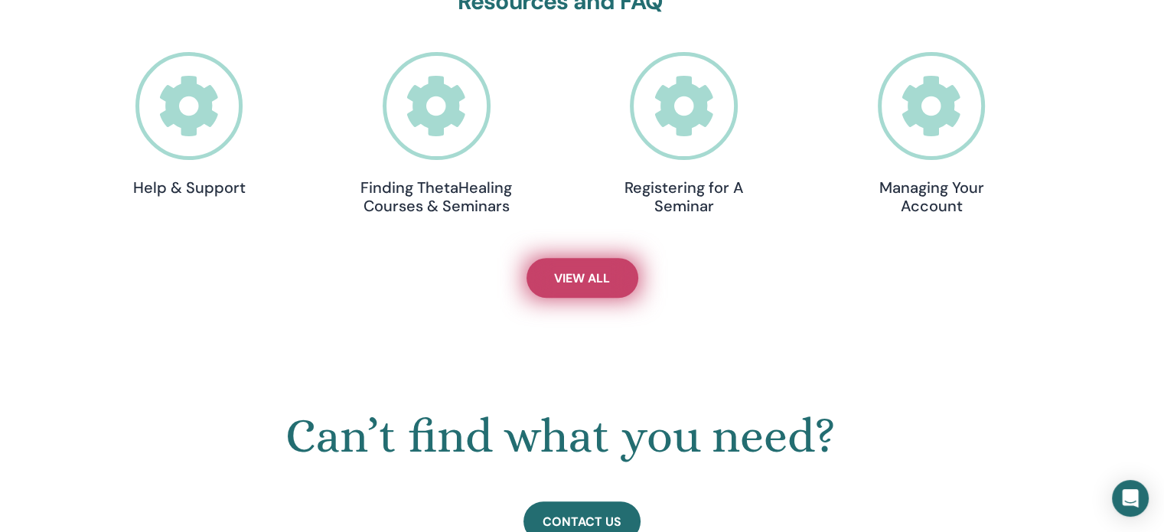
click at [585, 281] on span "View All" at bounding box center [582, 278] width 56 height 16
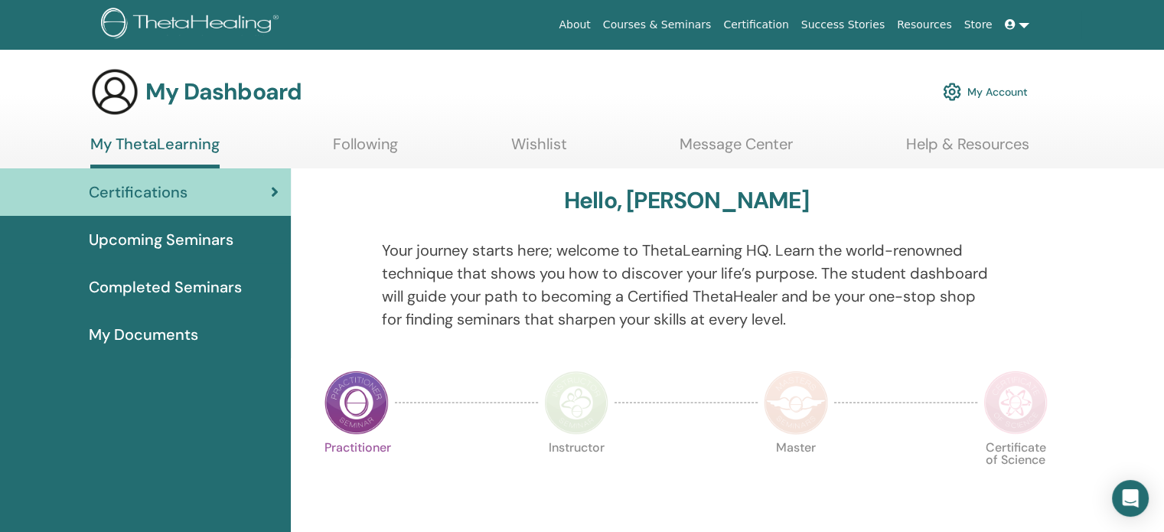
click at [197, 15] on img at bounding box center [192, 25] width 183 height 34
